Goal: Task Accomplishment & Management: Manage account settings

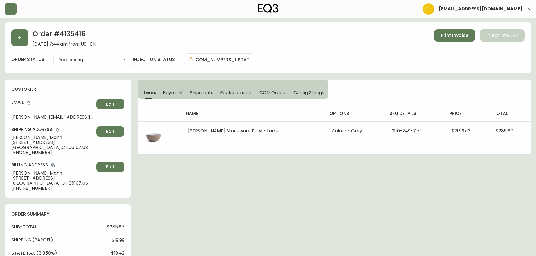
select select "PROCESSING"
click at [19, 39] on icon "button" at bounding box center [19, 37] width 5 height 5
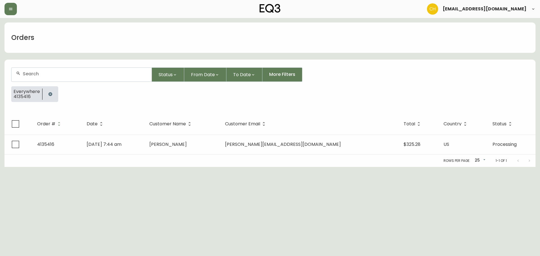
click at [46, 76] on input "text" at bounding box center [85, 73] width 124 height 5
type input "4135070"
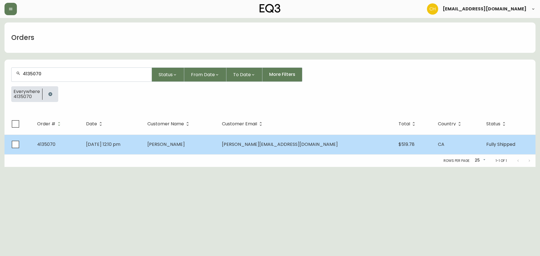
click at [143, 146] on td "[DATE] 12:10 pm" at bounding box center [112, 145] width 61 height 20
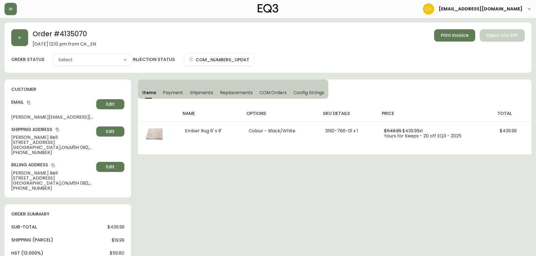
type input "Fully Shipped"
select select "FULLY_SHIPPED"
click at [16, 40] on button "button" at bounding box center [19, 37] width 17 height 17
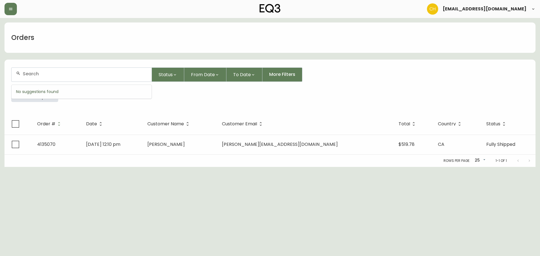
click at [44, 75] on input "text" at bounding box center [85, 73] width 124 height 5
type input "8008552"
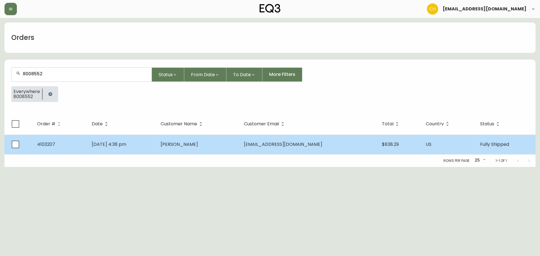
click at [218, 141] on td "[PERSON_NAME]" at bounding box center [198, 145] width 84 height 20
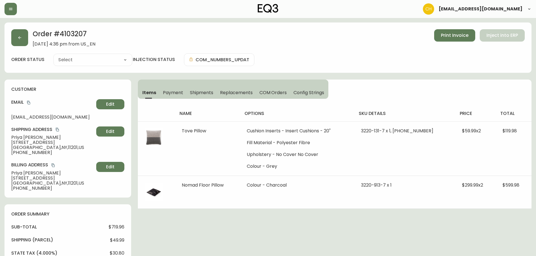
type input "Fully Shipped"
select select "FULLY_SHIPPED"
click at [21, 37] on icon "button" at bounding box center [19, 37] width 5 height 5
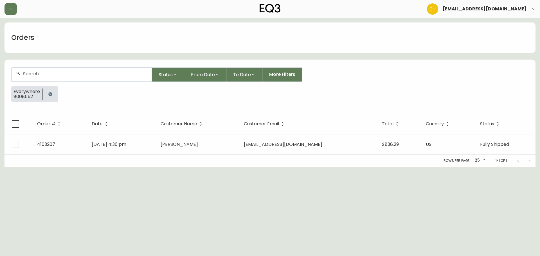
click at [49, 93] on icon "button" at bounding box center [50, 94] width 4 height 4
